Goal: Task Accomplishment & Management: Manage account settings

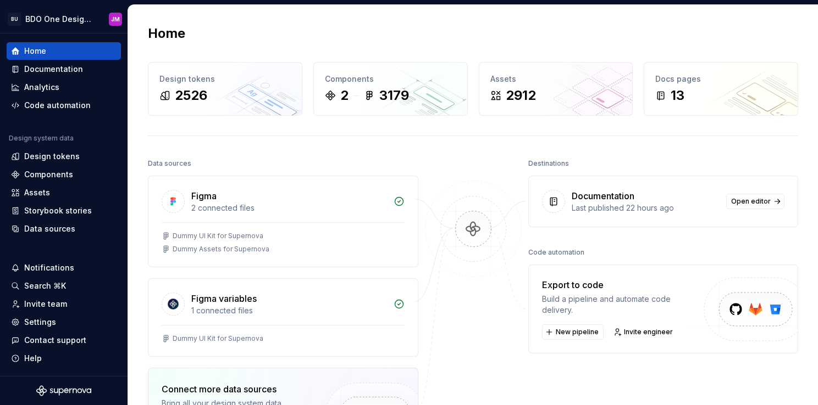
click at [516, 19] on div "Home Design tokens 2526 Components 2 3179 Assets 2912 Docs pages 13 Data source…" at bounding box center [473, 291] width 690 height 572
click at [352, 45] on div "Home Design tokens 2526 Components 2 3179 Assets 2912 Docs pages 13 Data source…" at bounding box center [473, 291] width 690 height 572
click at [101, 19] on html "BU BDO One Design System JM Home Documentation Analytics Code automation Design…" at bounding box center [409, 202] width 818 height 405
click at [193, 19] on html "BU BDO One Design System JM Home Documentation Analytics Code automation Design…" at bounding box center [409, 202] width 818 height 405
click at [80, 65] on div "Documentation" at bounding box center [63, 69] width 105 height 11
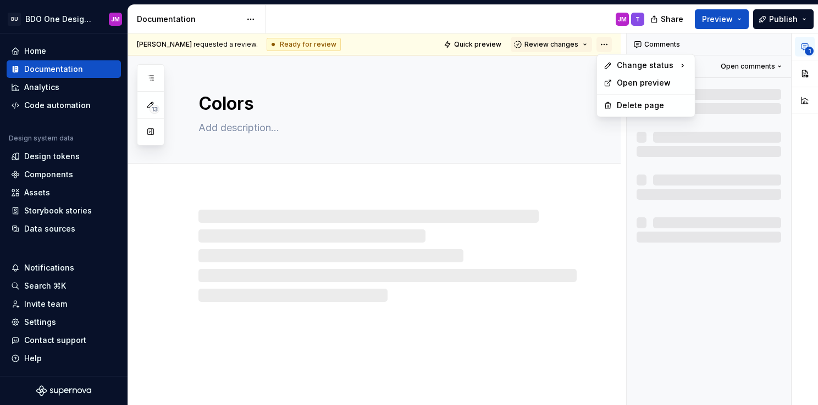
click at [605, 47] on html "BU BDO One Design System JM Home Documentation Analytics Code automation Design…" at bounding box center [409, 202] width 818 height 405
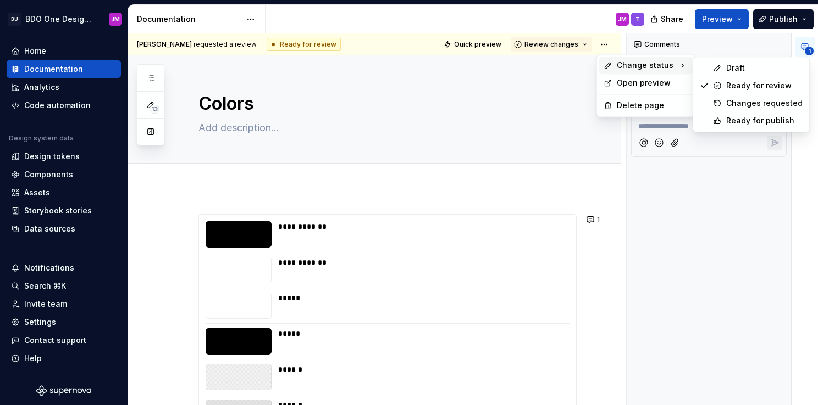
click at [643, 198] on div "**********" at bounding box center [721, 220] width 191 height 373
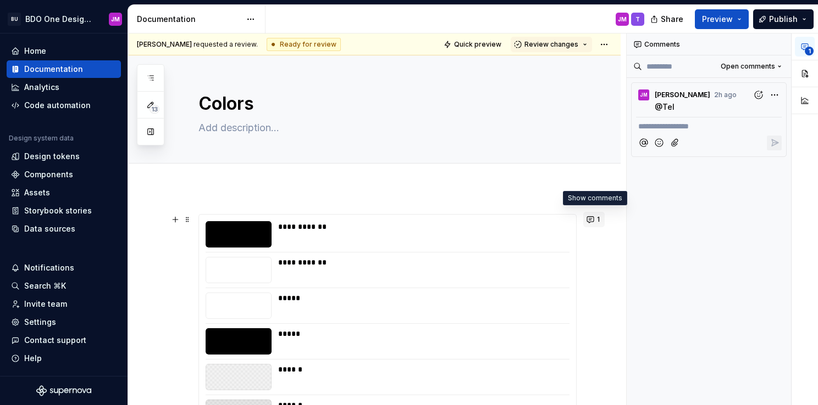
click at [592, 221] on button "1" at bounding box center [593, 219] width 21 height 15
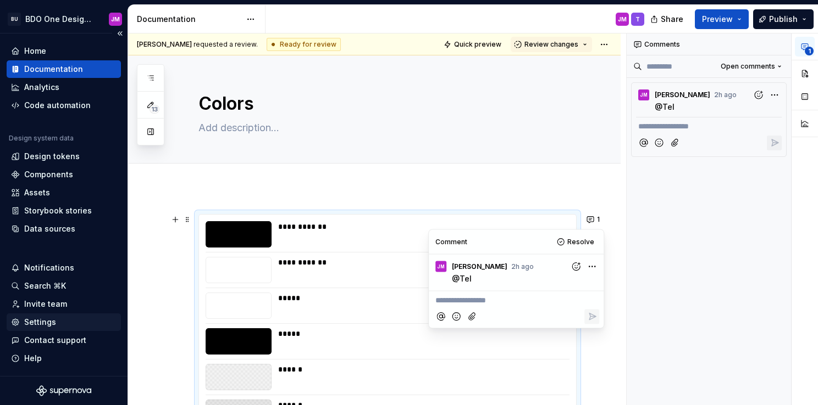
click at [55, 325] on div "Settings" at bounding box center [63, 322] width 105 height 11
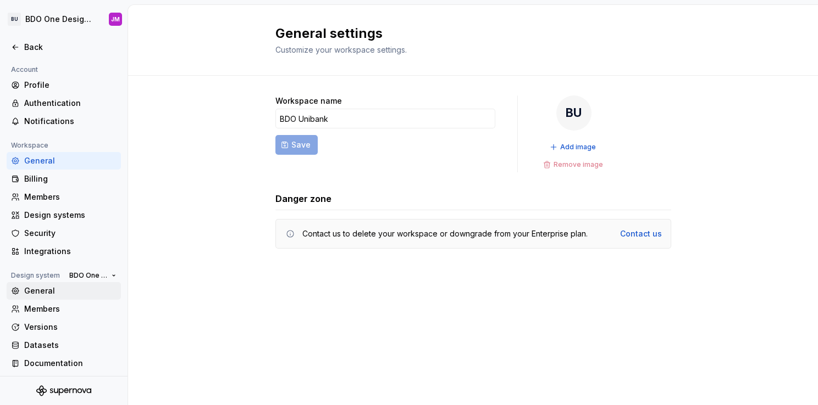
click at [52, 295] on div "General" at bounding box center [70, 291] width 92 height 11
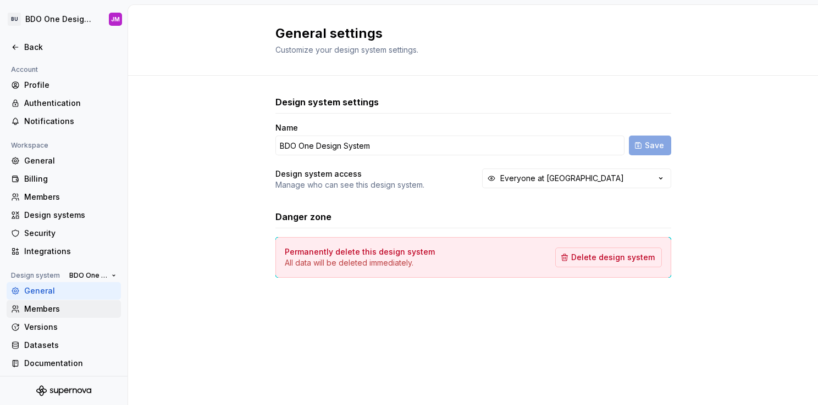
click at [49, 311] on div "Members" at bounding box center [70, 309] width 92 height 11
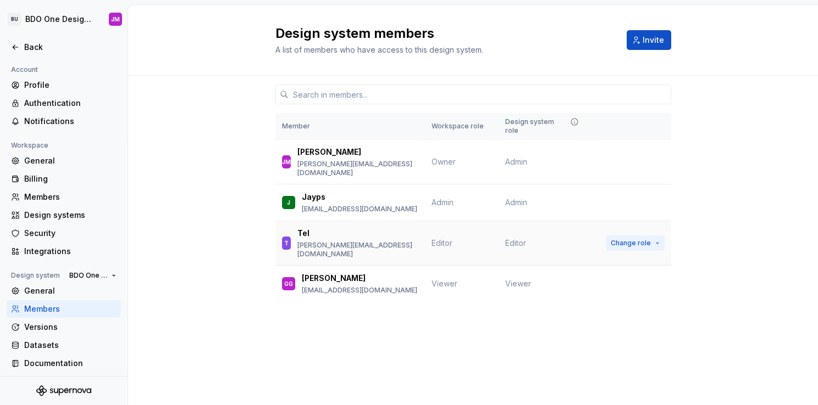
click at [639, 239] on span "Change role" at bounding box center [630, 243] width 40 height 9
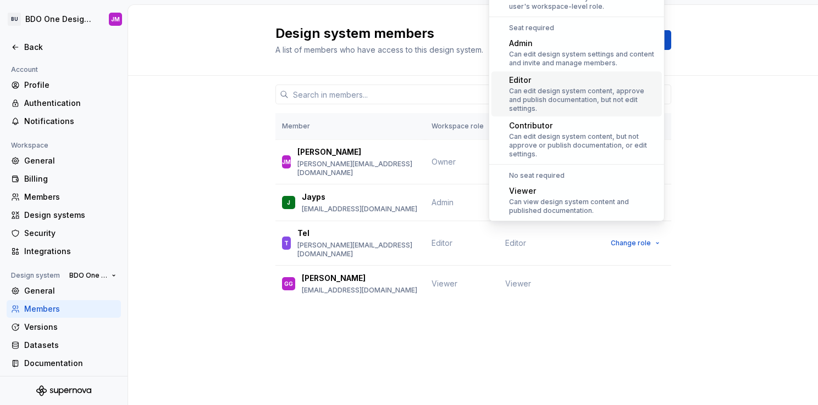
click at [212, 175] on div "Member Workspace role Design system role [PERSON_NAME] [PERSON_NAME] [PERSON_NA…" at bounding box center [473, 210] width 690 height 268
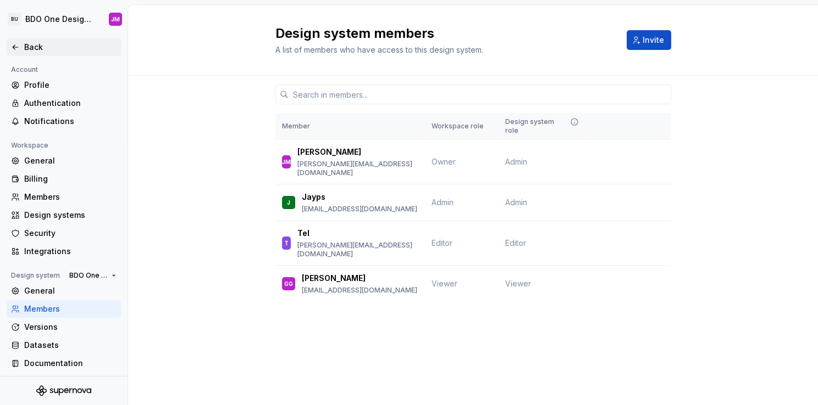
click at [15, 48] on icon at bounding box center [15, 47] width 9 height 9
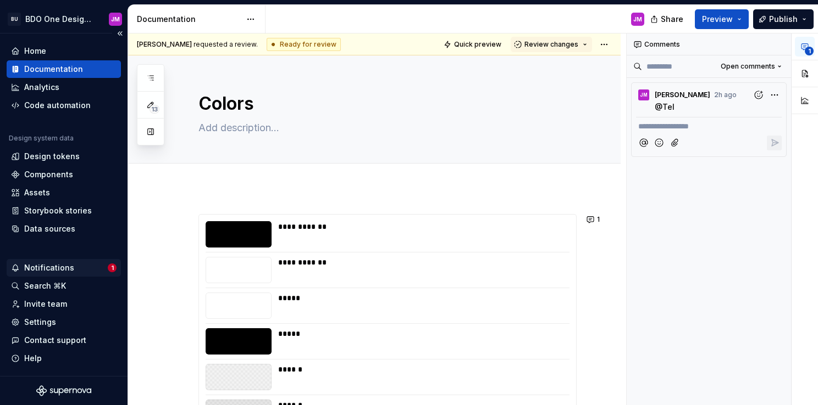
click at [62, 271] on div "Notifications" at bounding box center [49, 268] width 50 height 11
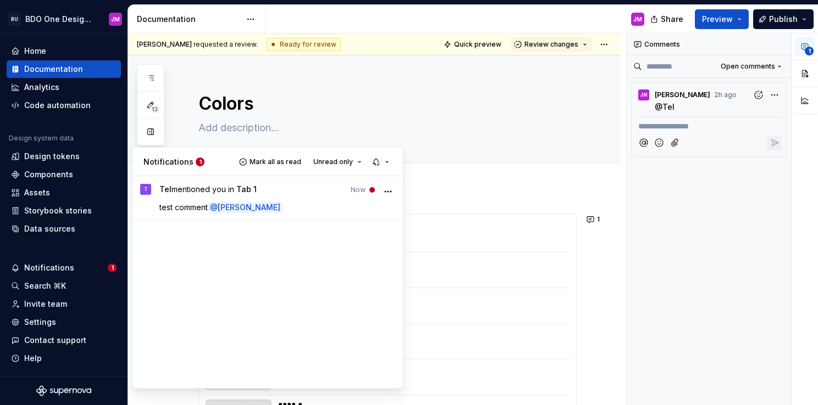
click at [51, 270] on html "BU BDO One Design System JM Home Documentation Analytics Code automation Design…" at bounding box center [409, 202] width 818 height 405
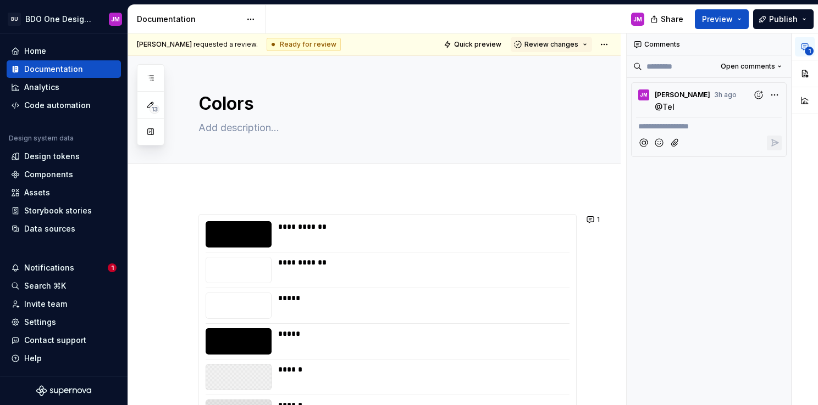
click at [51, 270] on div "Notifications" at bounding box center [49, 268] width 50 height 11
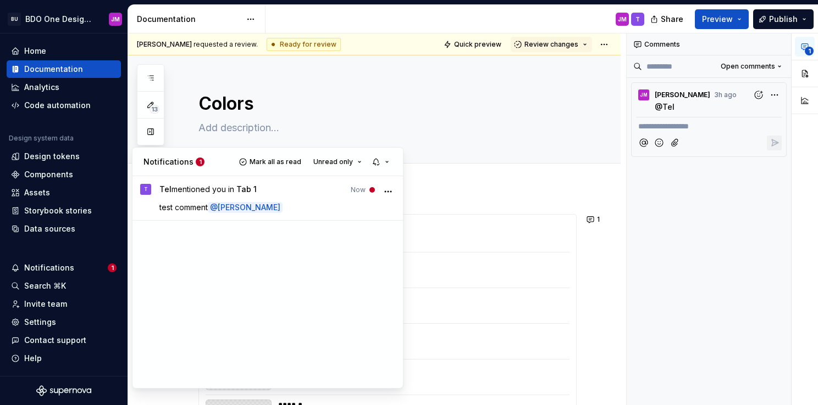
click at [483, 186] on html "BU BDO One Design System JM Home Documentation Analytics Code automation Design…" at bounding box center [409, 202] width 818 height 405
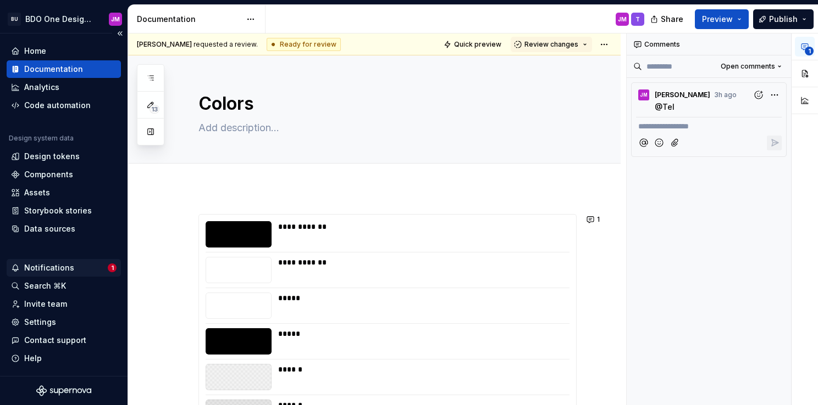
click at [59, 269] on div "Notifications" at bounding box center [49, 268] width 50 height 11
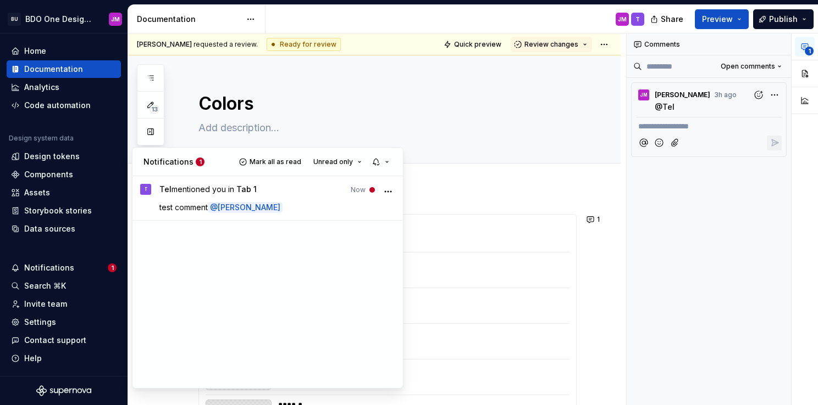
click at [60, 269] on html "BU BDO One Design System JM Home Documentation Analytics Code automation Design…" at bounding box center [409, 202] width 818 height 405
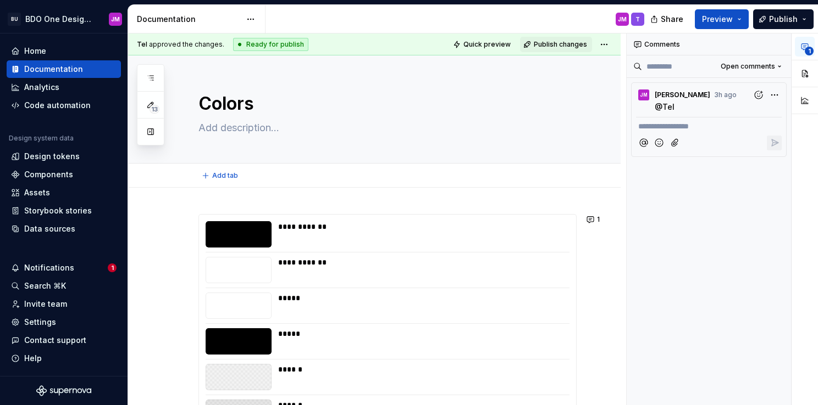
type textarea "*"
